Goal: Information Seeking & Learning: Find specific fact

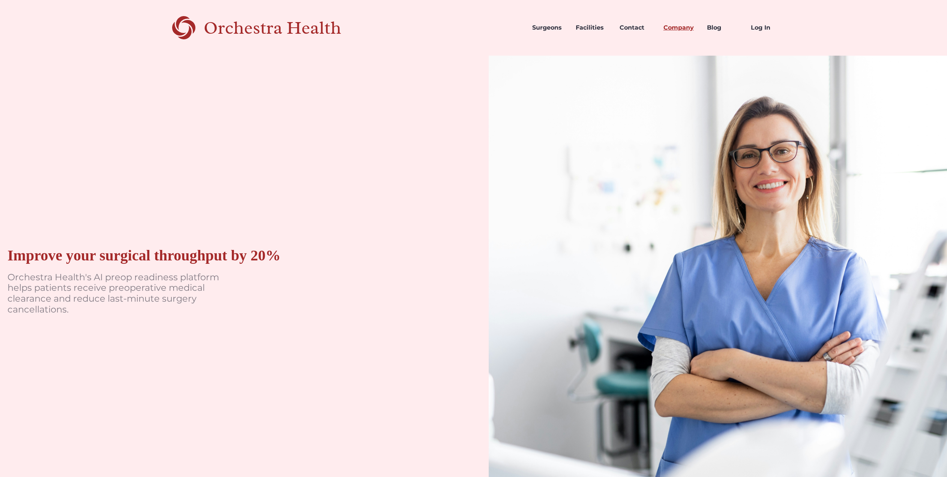
click at [696, 28] on link "Company" at bounding box center [679, 28] width 44 height 26
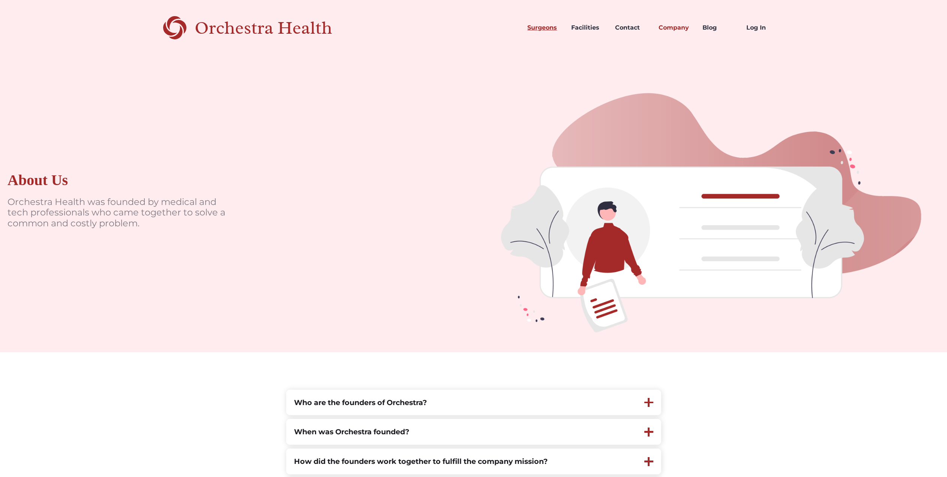
click at [537, 27] on link "Surgeons" at bounding box center [543, 28] width 44 height 26
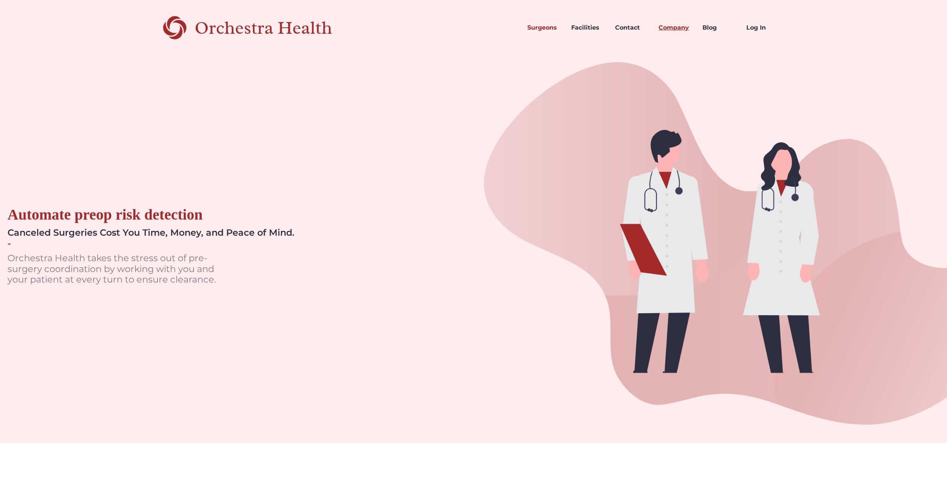
click at [661, 20] on link "Company" at bounding box center [675, 28] width 44 height 26
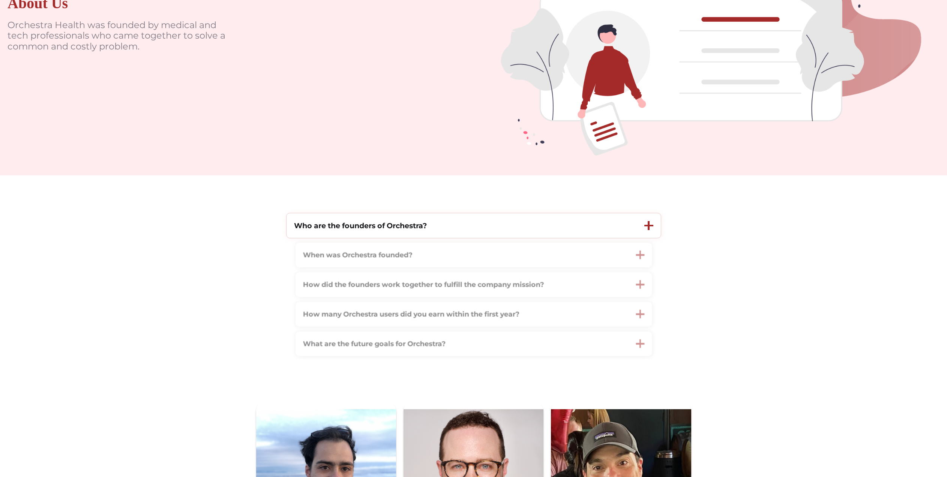
click at [537, 232] on div "Who are the founders of Orchestra?" at bounding box center [462, 225] width 350 height 25
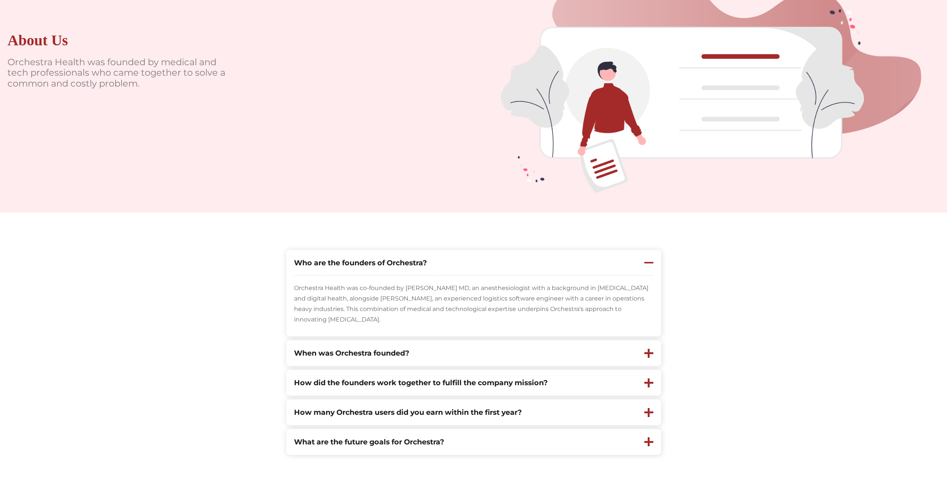
scroll to position [138, 0]
